Goal: Task Accomplishment & Management: Complete application form

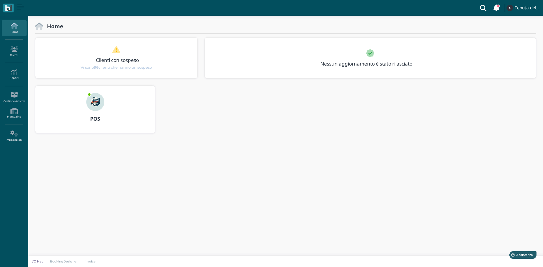
click at [12, 25] on icon at bounding box center [14, 26] width 25 height 6
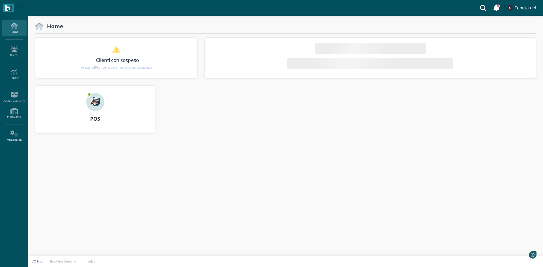
click at [12, 55] on link "Clienti" at bounding box center [14, 52] width 25 height 16
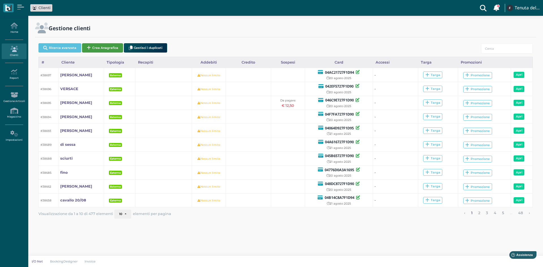
click at [97, 46] on button "Crea Anagrafica" at bounding box center [102, 47] width 41 height 9
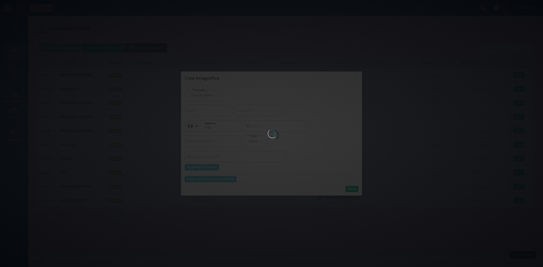
select select
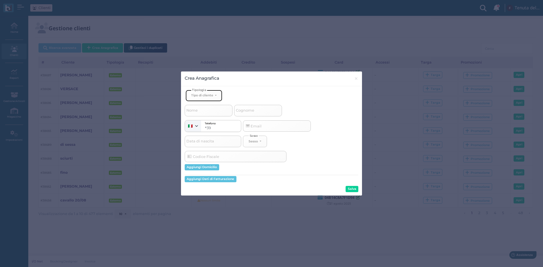
click at [206, 92] on button "Tipo di cliente" at bounding box center [203, 96] width 37 height 12
click at [207, 114] on link "Esterno" at bounding box center [213, 114] width 55 height 7
select select "[object Object]"
select select
click at [256, 115] on input "Cognome" at bounding box center [258, 110] width 48 height 11
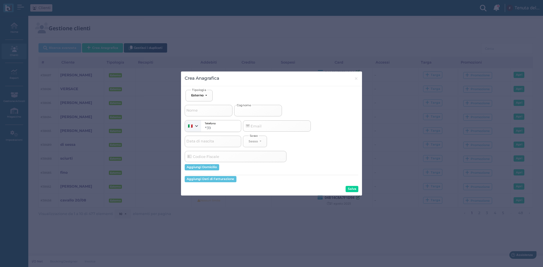
type input "s"
select select
type input "sc"
select select
type input "sca"
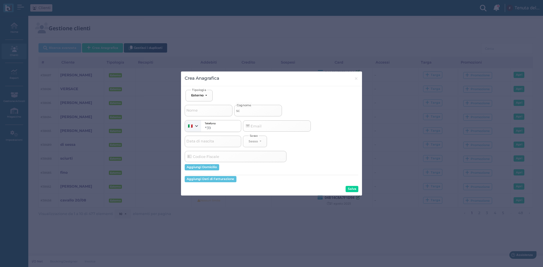
select select
type input "scar"
select select
type input "scarc"
select select
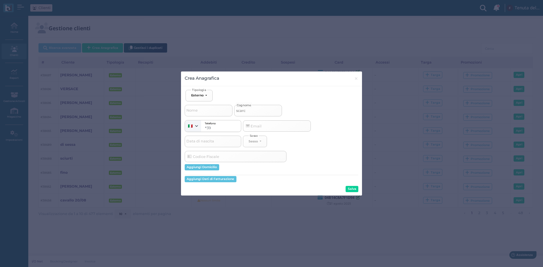
type input "scarci"
select select
type input "scarcig"
select select
type input "scarcigl"
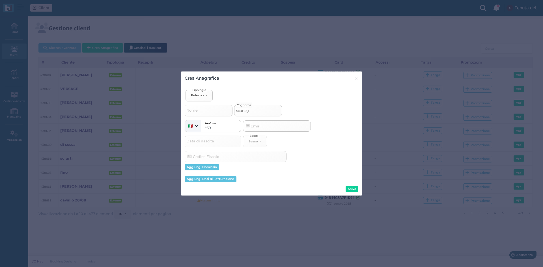
select select
type input "scarcigli"
select select
type input "scarciglia"
select select
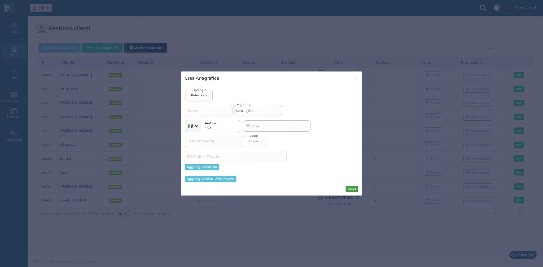
type input "scarciglia"
click at [351, 188] on button "Salva" at bounding box center [351, 189] width 13 height 6
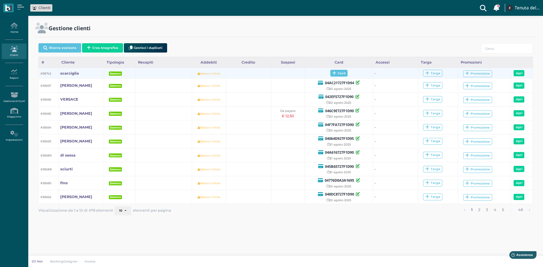
click at [336, 73] on span "Card" at bounding box center [338, 73] width 17 height 7
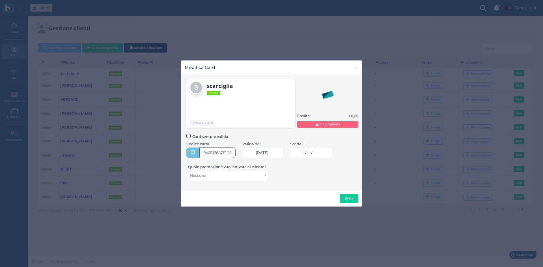
type input "040E128A7F1D95"
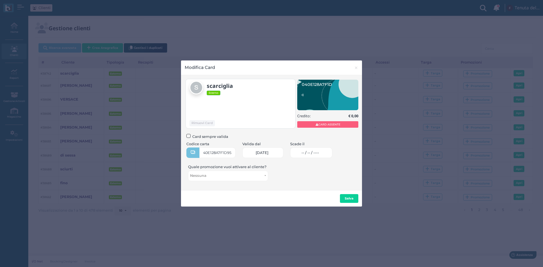
click at [321, 157] on link "-- / -- / ----" at bounding box center [311, 153] width 42 height 10
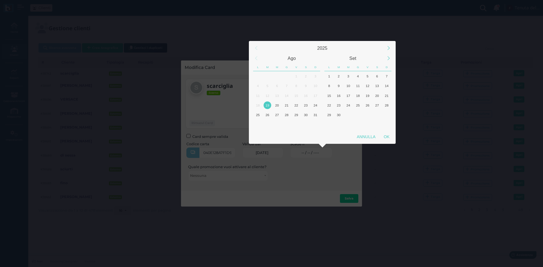
click at [312, 151] on div "2025 Ago Set L M M G V S D L M M G V S D 30 1 2 3 4 5 6 7 8 9 10 11 12 13 14 15…" at bounding box center [271, 133] width 543 height 267
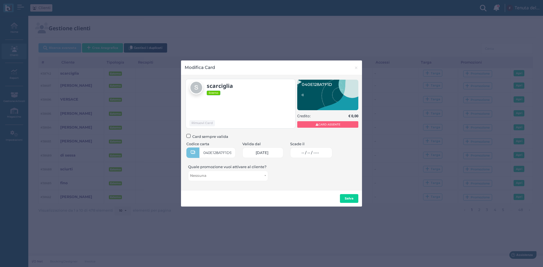
click at [316, 151] on span "-- / -- / ----" at bounding box center [310, 153] width 18 height 5
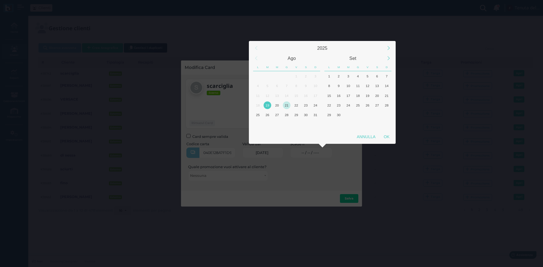
click at [287, 106] on div "21" at bounding box center [287, 105] width 8 height 8
click at [383, 135] on div "OK" at bounding box center [386, 137] width 14 height 10
type input "21/08/2025"
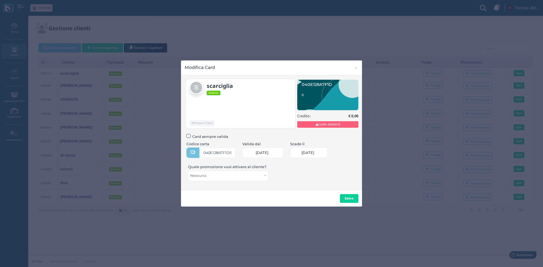
scroll to position [0, 23]
click at [351, 198] on b "Salva" at bounding box center [349, 198] width 9 height 4
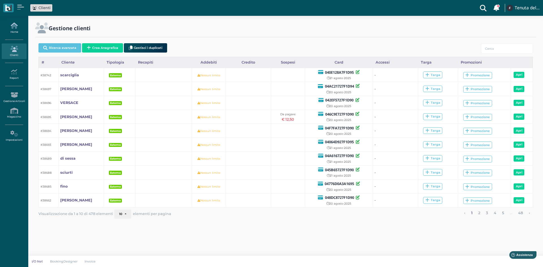
click at [19, 32] on link "Home" at bounding box center [14, 28] width 25 height 16
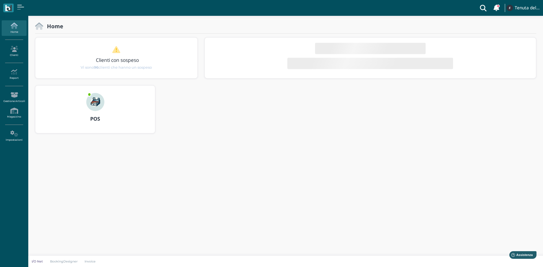
click at [103, 107] on img at bounding box center [95, 102] width 18 height 18
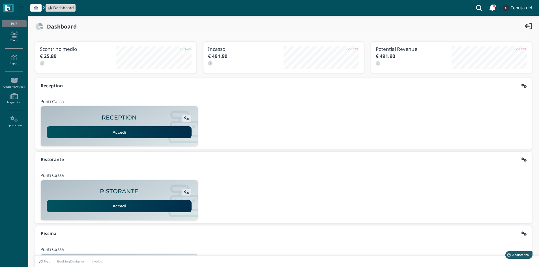
click at [139, 136] on link "Accedi" at bounding box center [119, 132] width 145 height 12
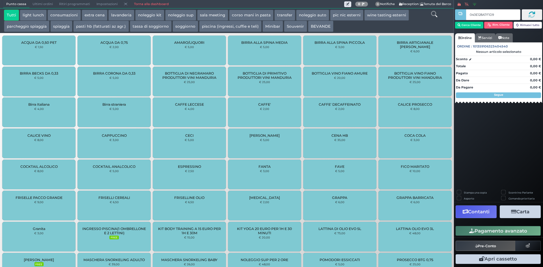
type input "040E128A7F1D95"
